Goal: Find specific page/section: Find specific page/section

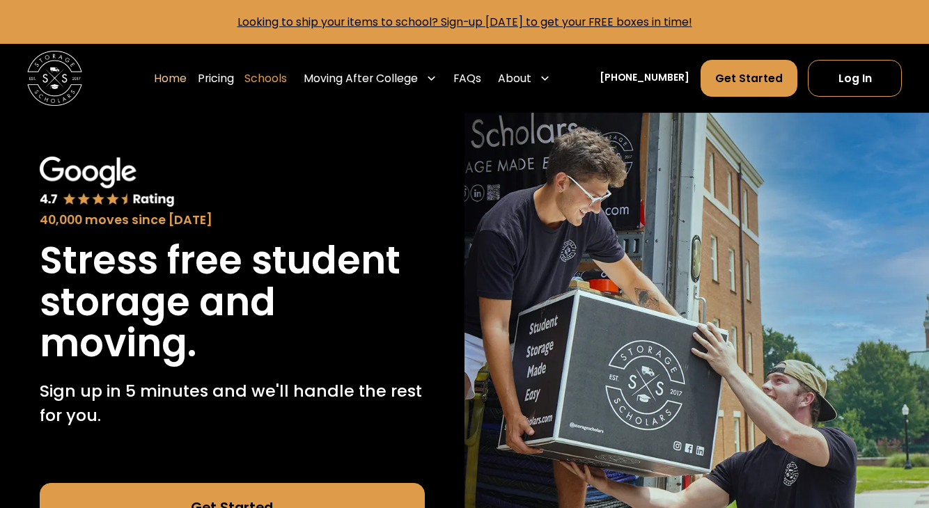
click at [287, 76] on link "Schools" at bounding box center [265, 78] width 42 height 38
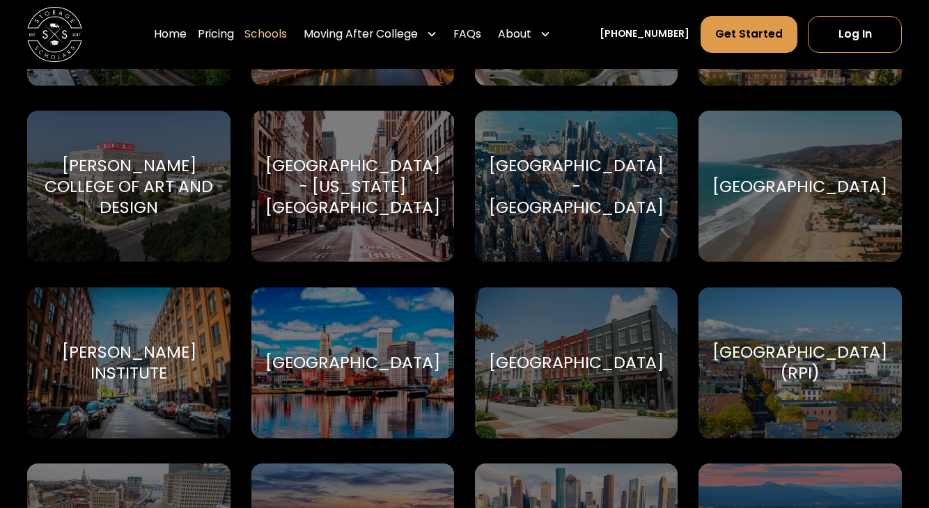
scroll to position [4645, 0]
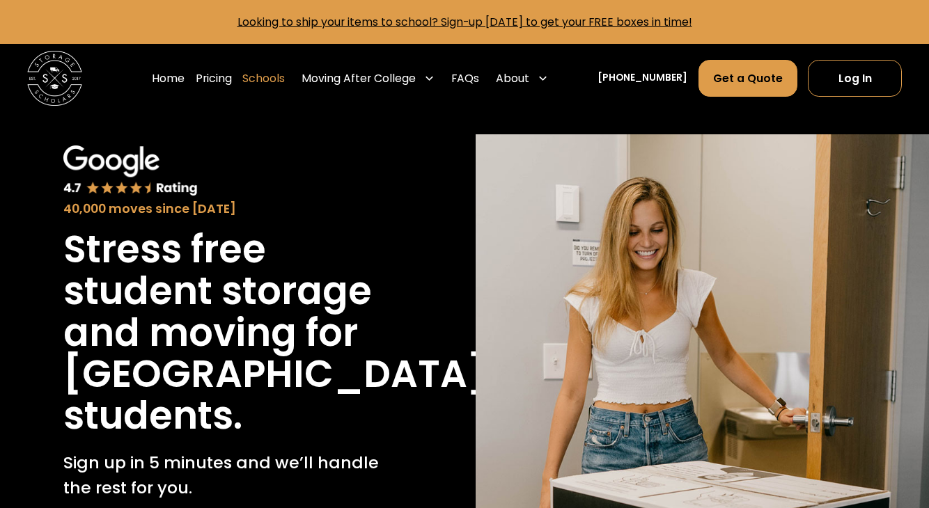
click at [274, 79] on link "Schools" at bounding box center [263, 78] width 42 height 38
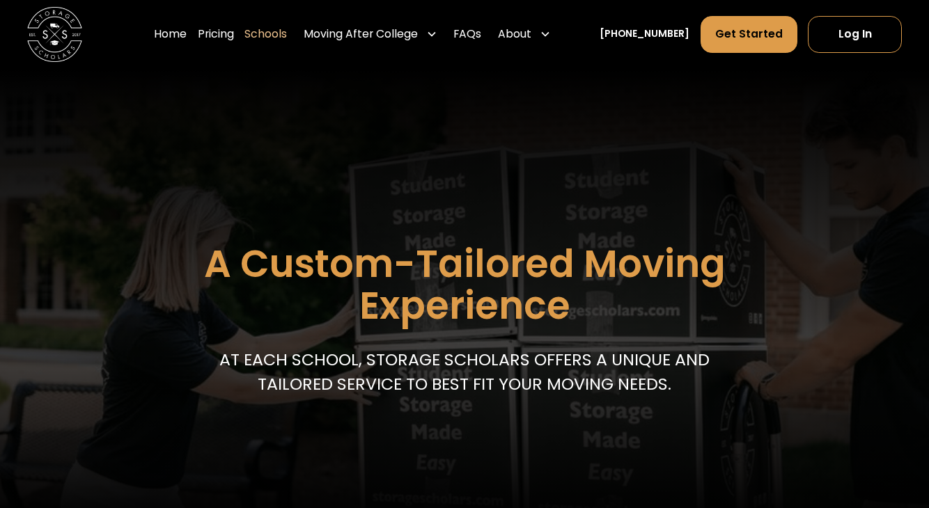
click at [277, 32] on link "Schools" at bounding box center [265, 34] width 42 height 38
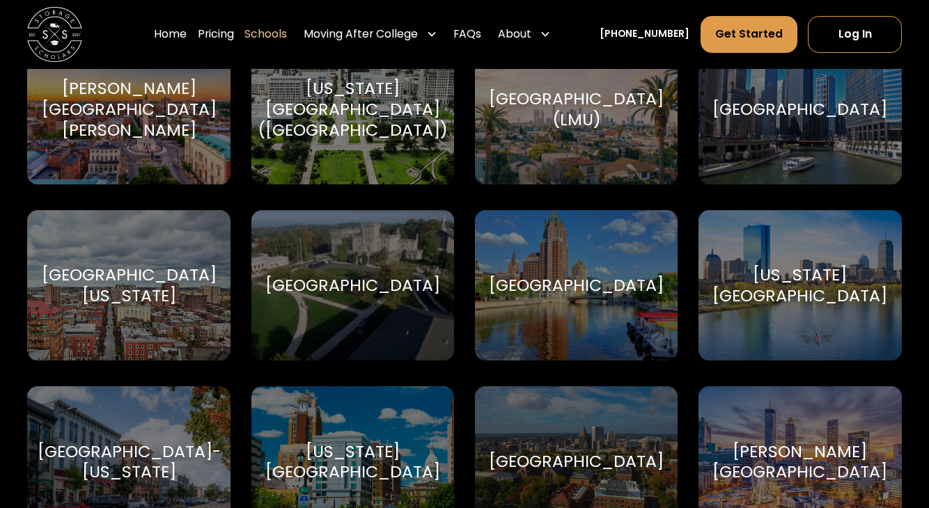
scroll to position [3303, 0]
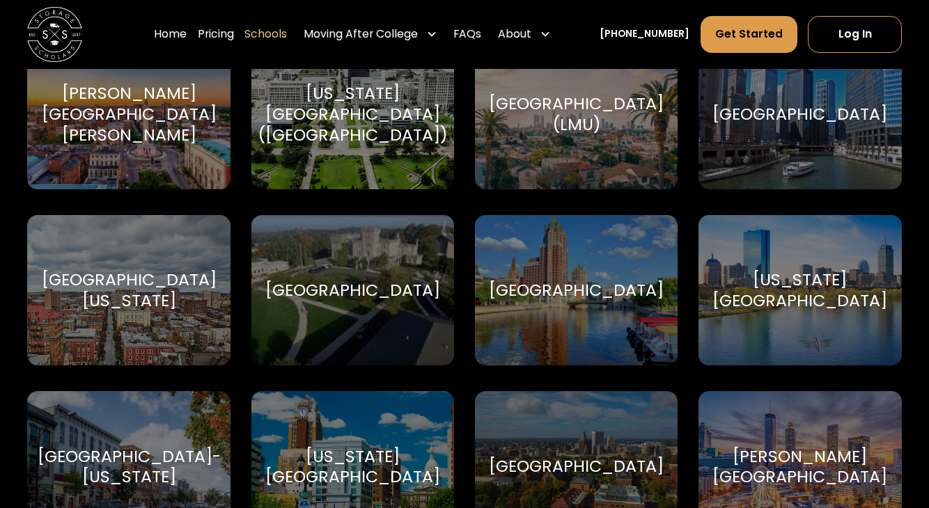
click at [138, 151] on div "[PERSON_NAME][GEOGRAPHIC_DATA][PERSON_NAME] [PERSON_NAME][GEOGRAPHIC_DATA][PERS…" at bounding box center [128, 113] width 203 height 151
click at [141, 112] on div "[PERSON_NAME][GEOGRAPHIC_DATA][PERSON_NAME]" at bounding box center [129, 114] width 175 height 62
click at [103, 189] on div "Johns Hopkins University Johns Hopkins University" at bounding box center [128, 113] width 203 height 151
click at [127, 145] on div "[PERSON_NAME][GEOGRAPHIC_DATA][PERSON_NAME]" at bounding box center [129, 114] width 175 height 62
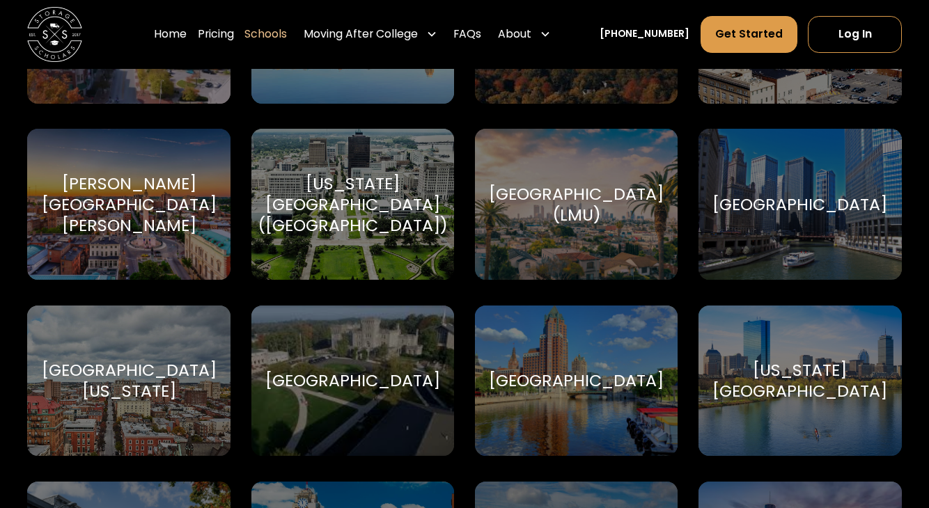
click at [127, 210] on div "[PERSON_NAME][GEOGRAPHIC_DATA][PERSON_NAME]" at bounding box center [129, 204] width 175 height 62
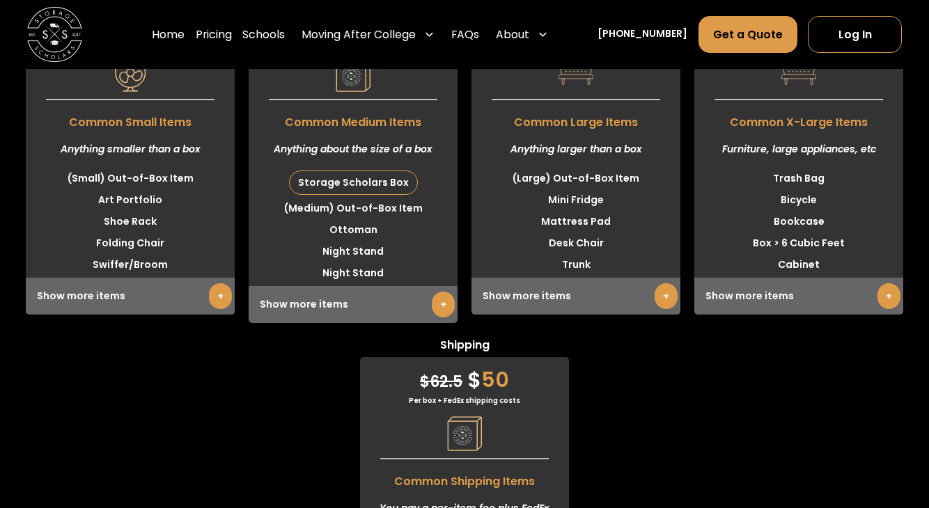
scroll to position [3429, 0]
